Goal: Transaction & Acquisition: Subscribe to service/newsletter

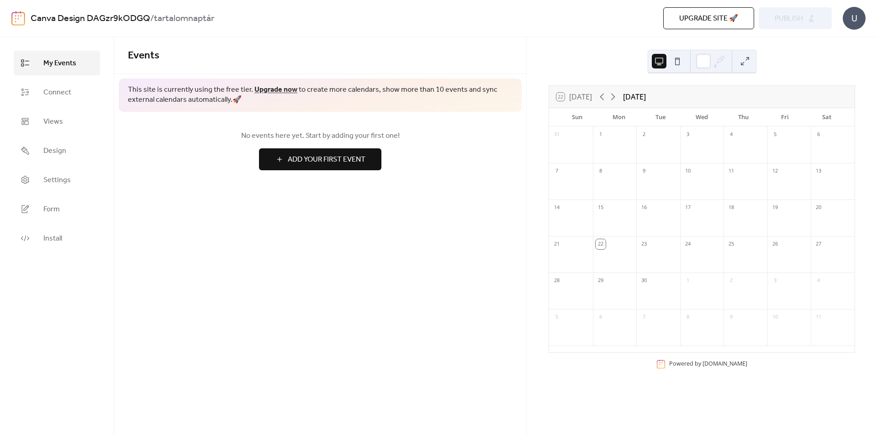
click at [736, 225] on div at bounding box center [746, 223] width 44 height 19
click at [599, 255] on div at bounding box center [615, 260] width 44 height 19
click at [616, 241] on div "22" at bounding box center [615, 243] width 44 height 15
click at [39, 101] on link "Connect" at bounding box center [57, 92] width 86 height 25
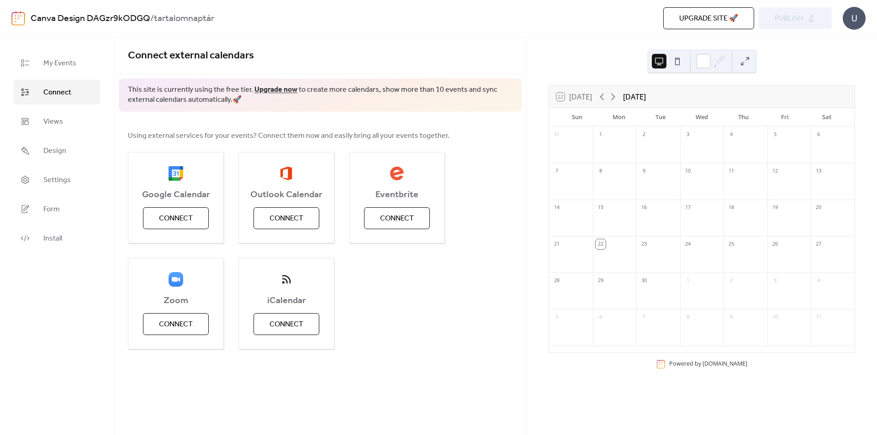
click at [60, 87] on span "Connect" at bounding box center [57, 92] width 28 height 11
click at [62, 61] on span "My Events" at bounding box center [59, 63] width 33 height 11
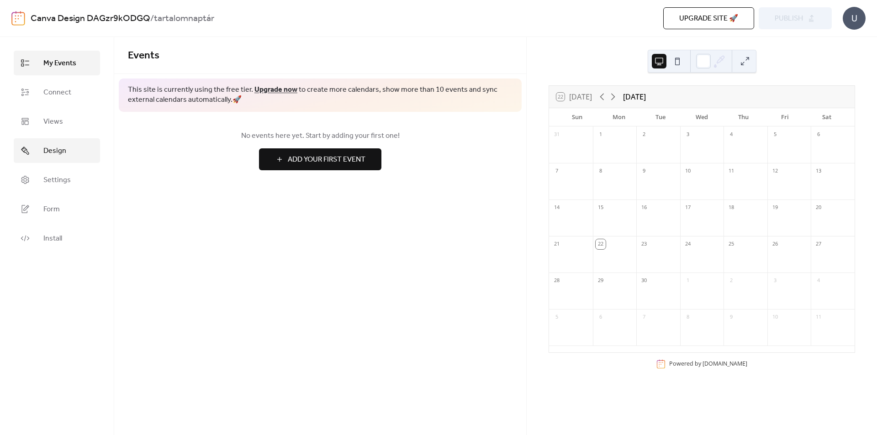
click at [75, 143] on link "Design" at bounding box center [57, 150] width 86 height 25
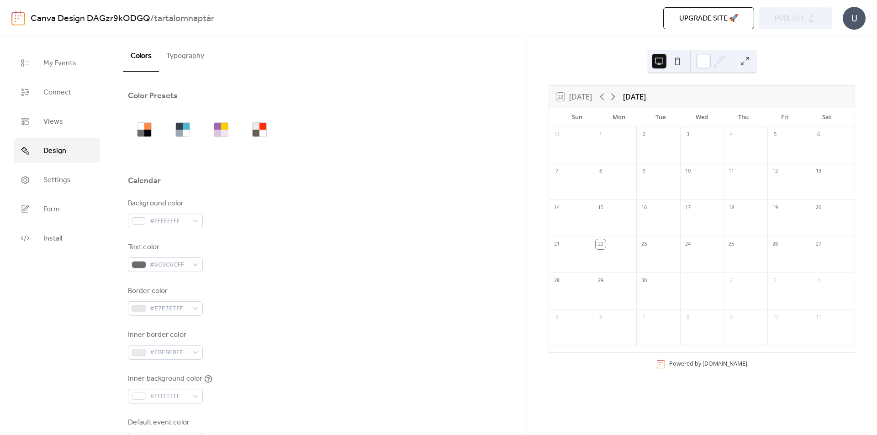
click at [723, 23] on span "Upgrade site 🚀" at bounding box center [708, 18] width 59 height 11
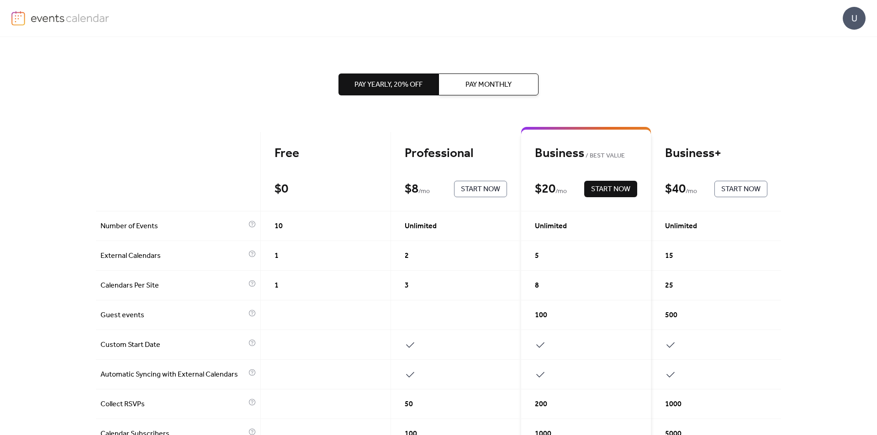
click at [366, 182] on div "$ 0 Start Now" at bounding box center [326, 189] width 102 height 16
click at [433, 160] on div "Professional" at bounding box center [456, 154] width 102 height 16
click at [450, 159] on div "Professional" at bounding box center [456, 154] width 102 height 16
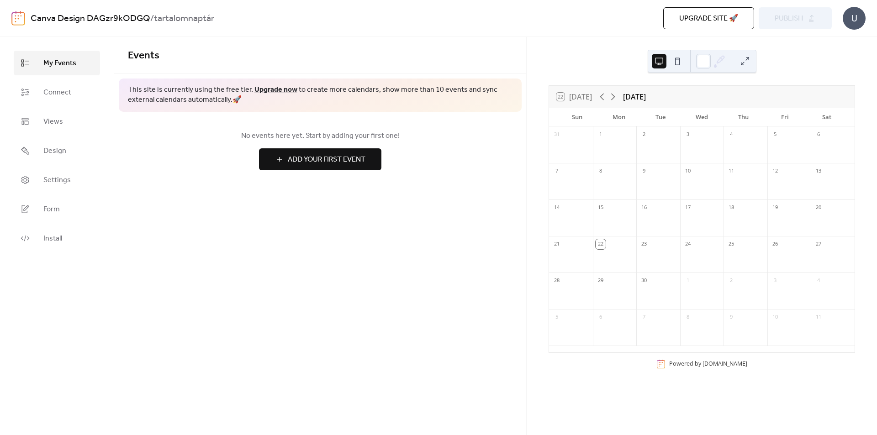
click at [621, 94] on div "22 [DATE] [DATE]" at bounding box center [702, 97] width 306 height 22
click at [617, 96] on icon at bounding box center [613, 96] width 11 height 11
click at [601, 97] on icon at bounding box center [602, 96] width 11 height 11
click at [686, 140] on div "1" at bounding box center [702, 134] width 44 height 15
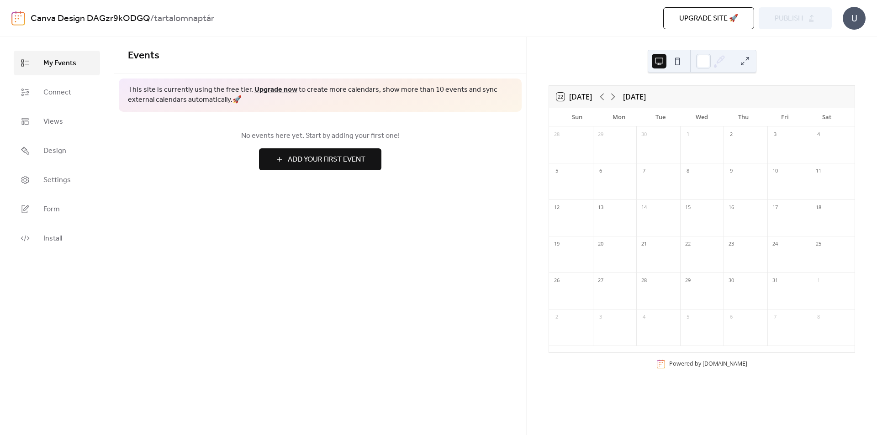
click at [689, 136] on div "1" at bounding box center [688, 135] width 10 height 10
click at [689, 135] on div "1" at bounding box center [688, 135] width 10 height 10
click at [672, 265] on div at bounding box center [658, 260] width 44 height 19
click at [605, 96] on icon at bounding box center [602, 96] width 11 height 11
